Goal: Information Seeking & Learning: Learn about a topic

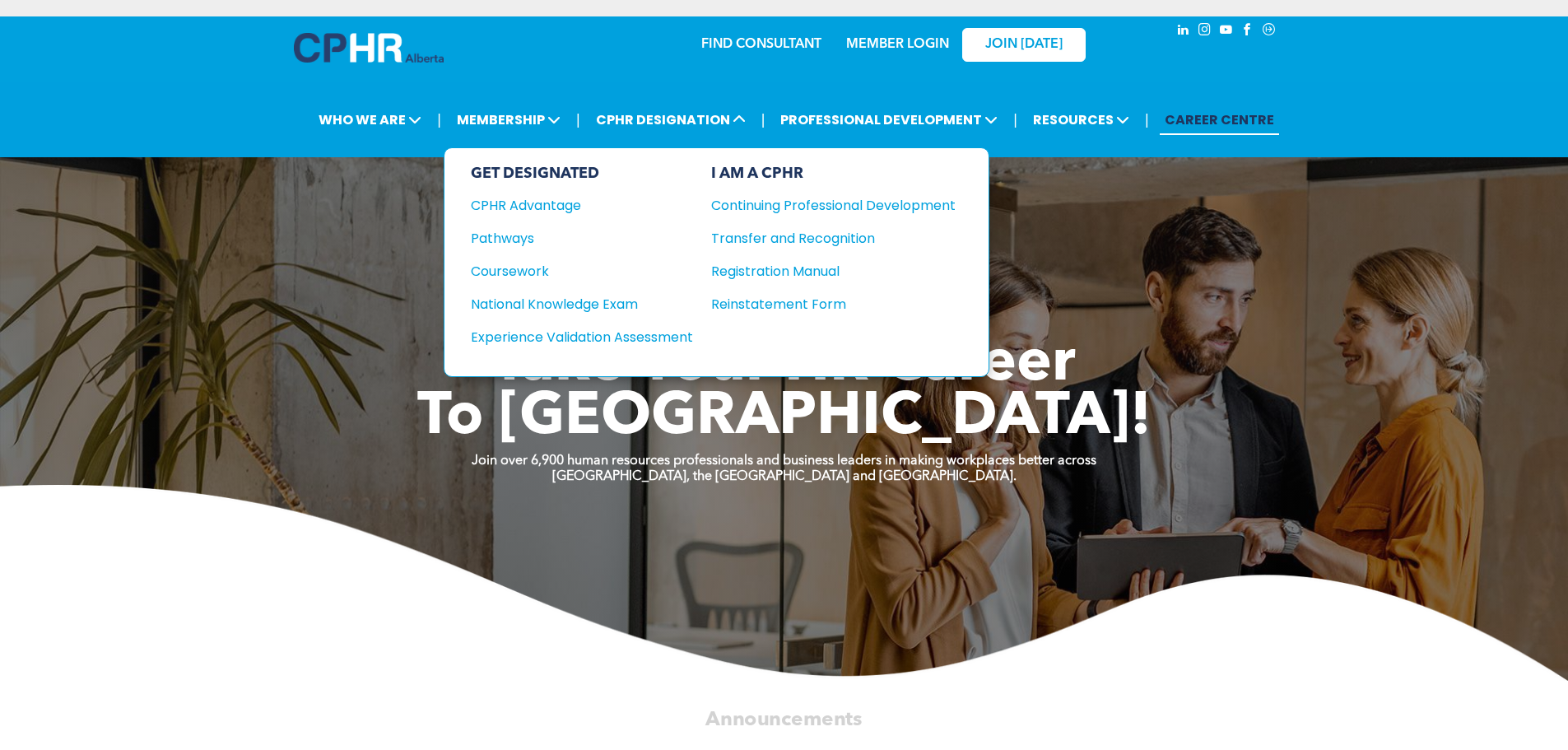
click at [755, 273] on div "Registration Manual" at bounding box center [821, 271] width 220 height 21
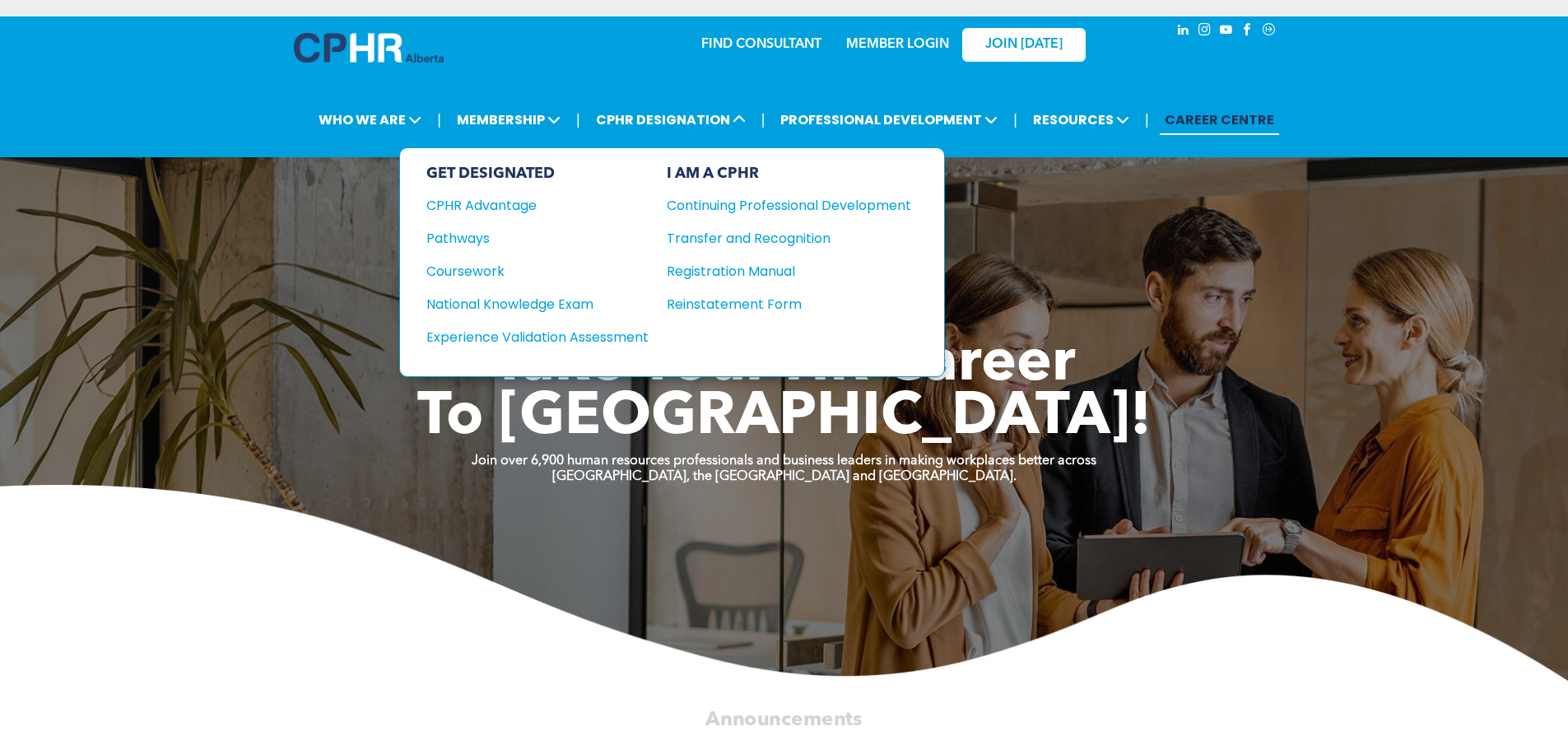
click at [489, 207] on div "CPHR Advantage" at bounding box center [526, 205] width 200 height 21
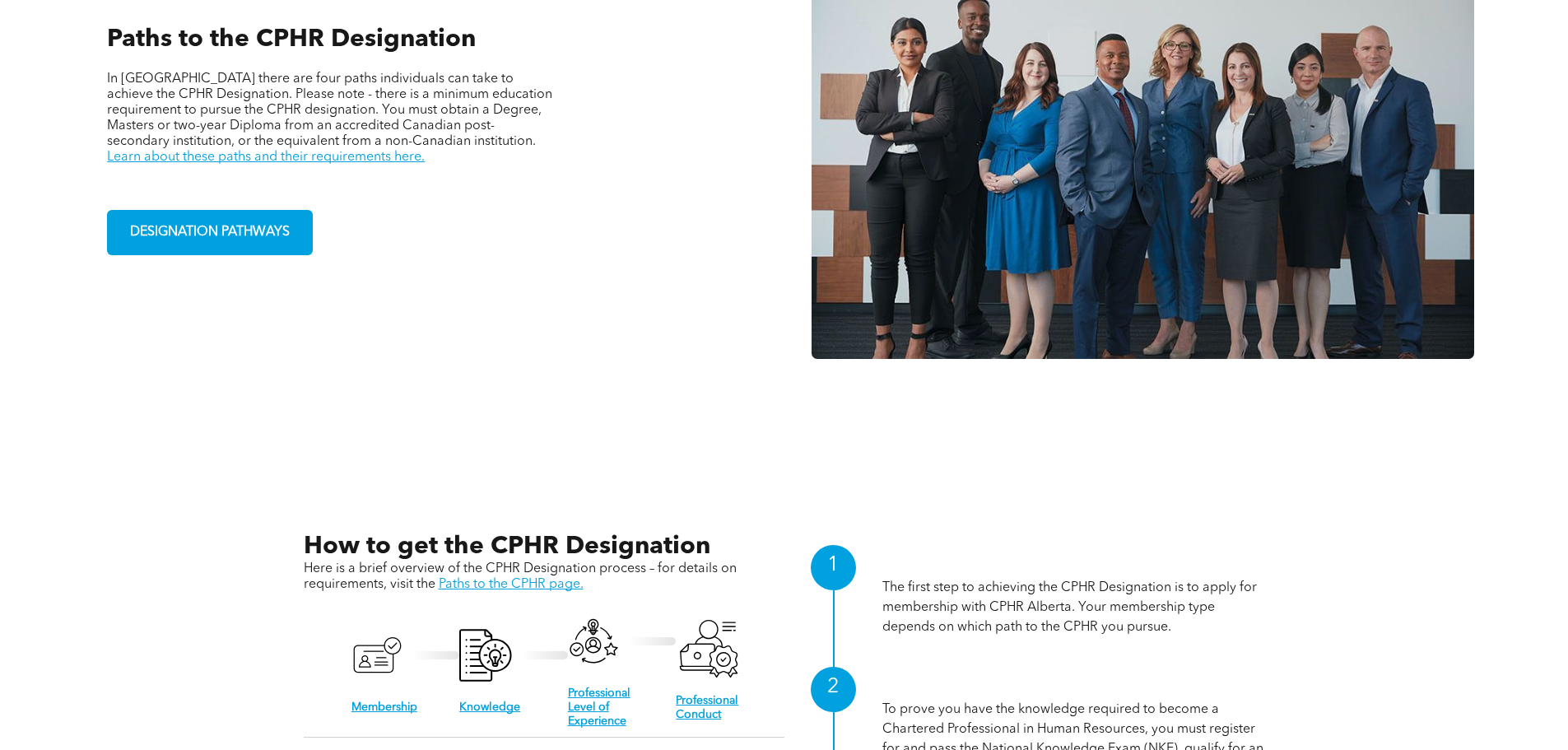
scroll to position [1361, 0]
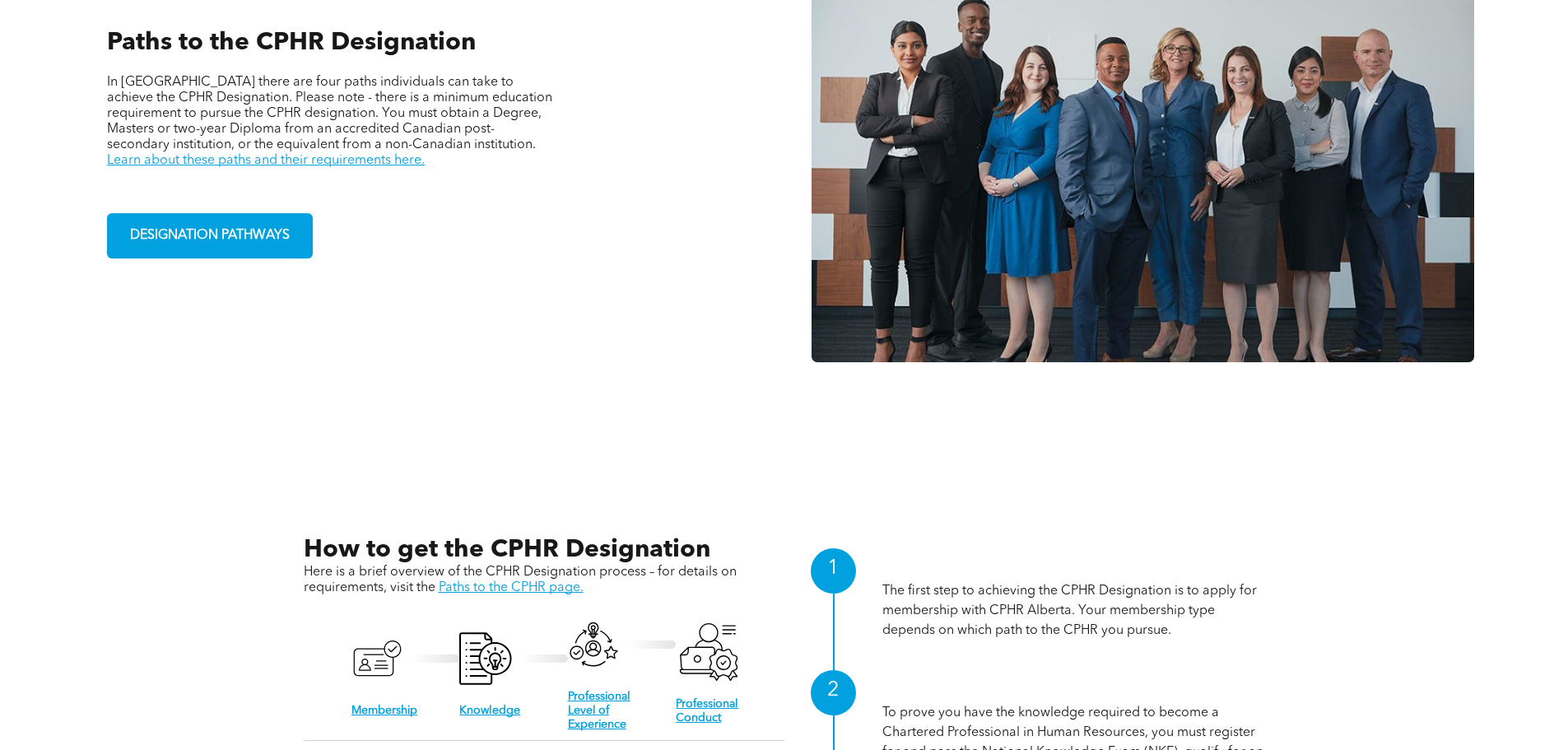
click at [210, 226] on span "DESIGNATION PATHWAYS" at bounding box center [210, 236] width 171 height 32
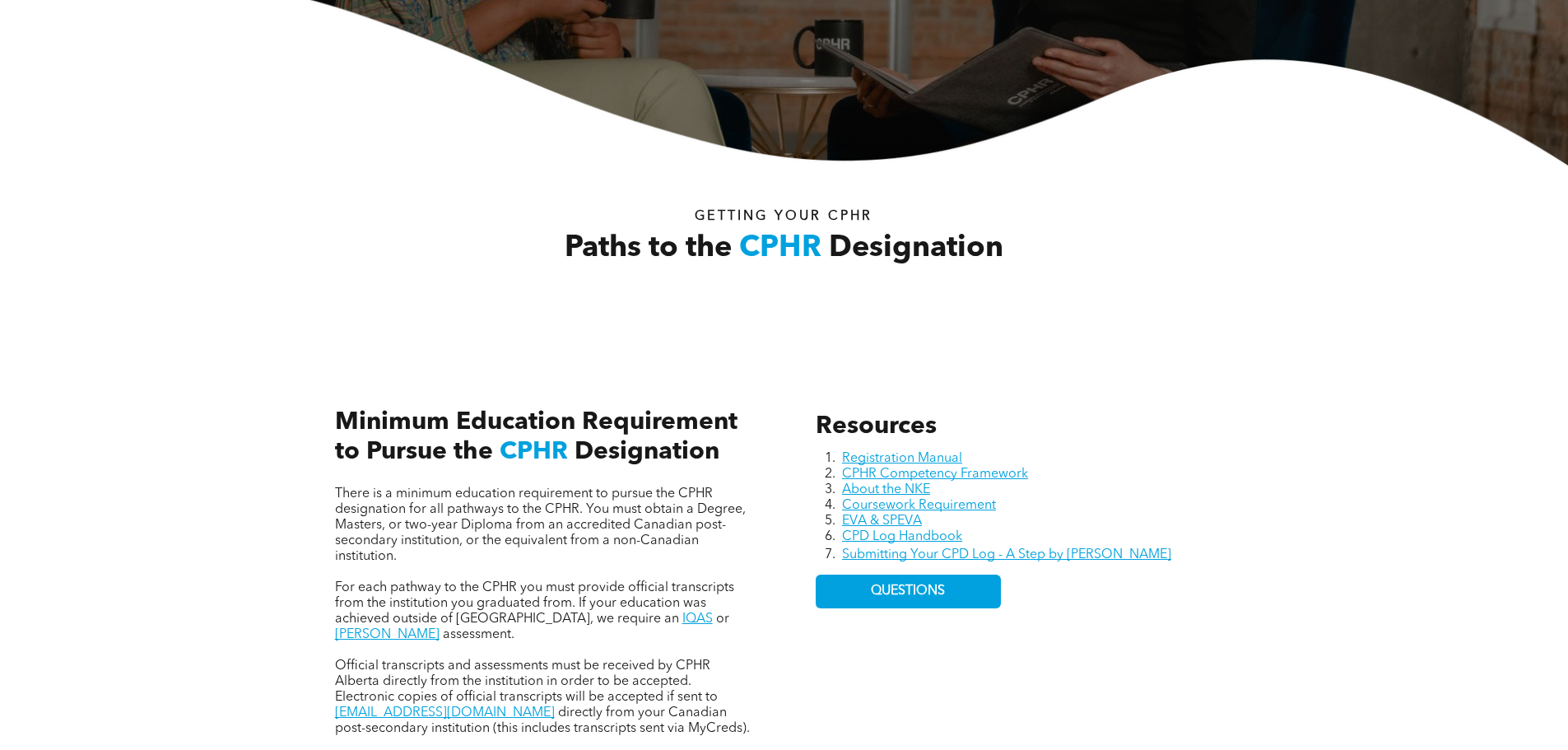
scroll to position [493, 0]
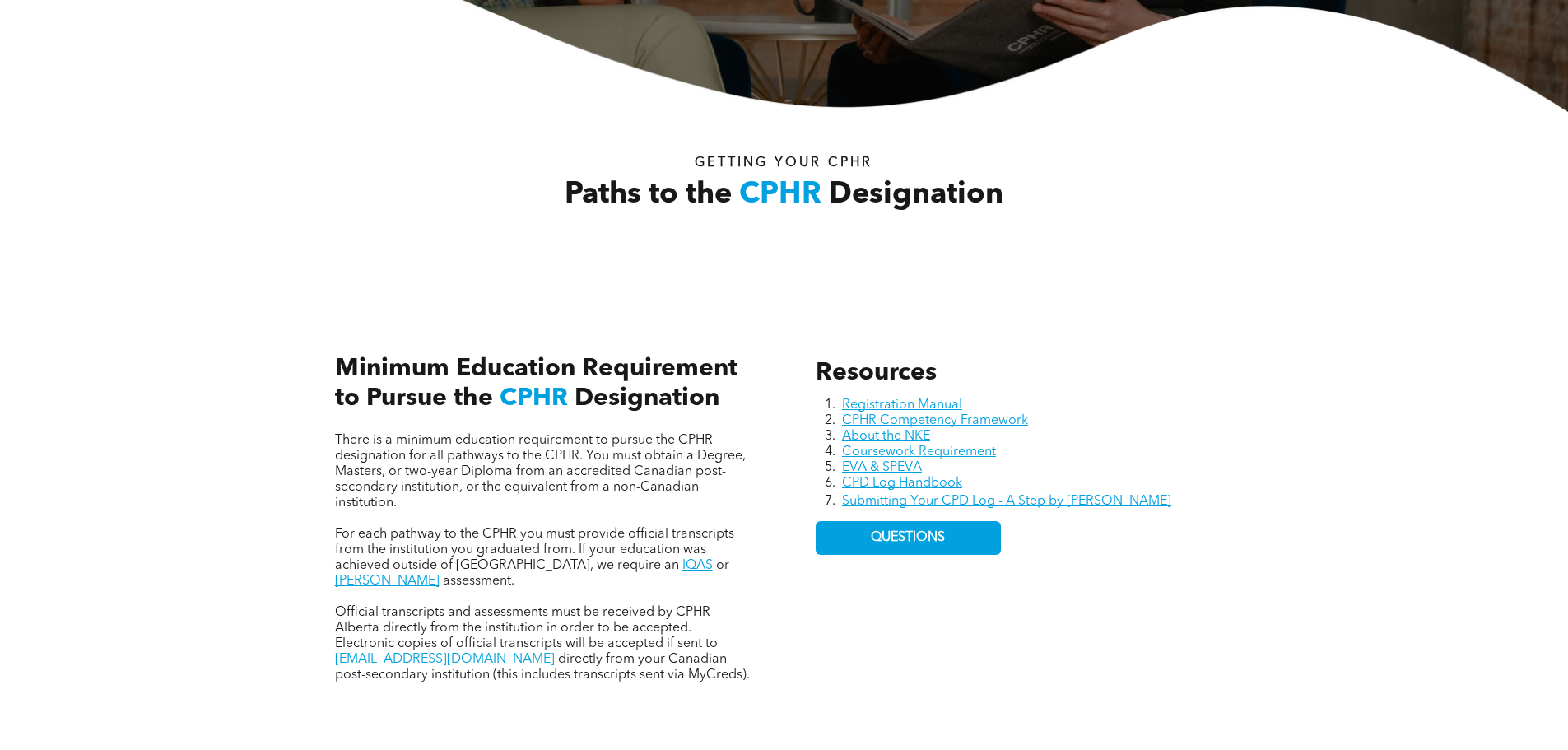
click at [954, 423] on link "CPHR Competency Framework" at bounding box center [934, 420] width 186 height 13
